Goal: Check status: Check status

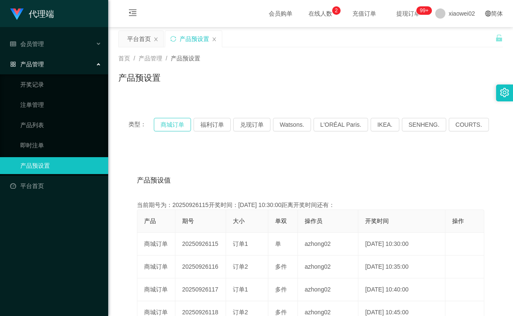
click at [168, 124] on button "商城订单" at bounding box center [172, 125] width 37 height 14
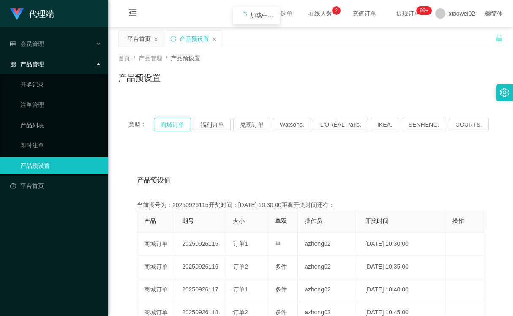
click at [168, 124] on button "商城订单" at bounding box center [172, 125] width 37 height 14
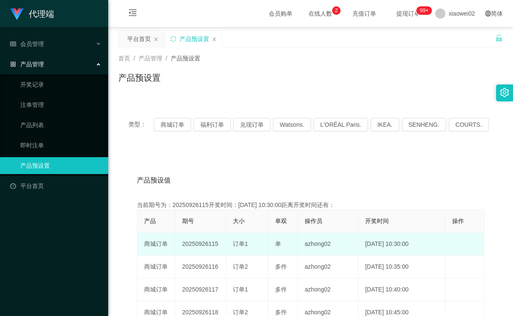
click at [210, 246] on td "20250926115" at bounding box center [200, 244] width 51 height 23
copy td "20250926115"
